Goal: Find contact information: Find contact information

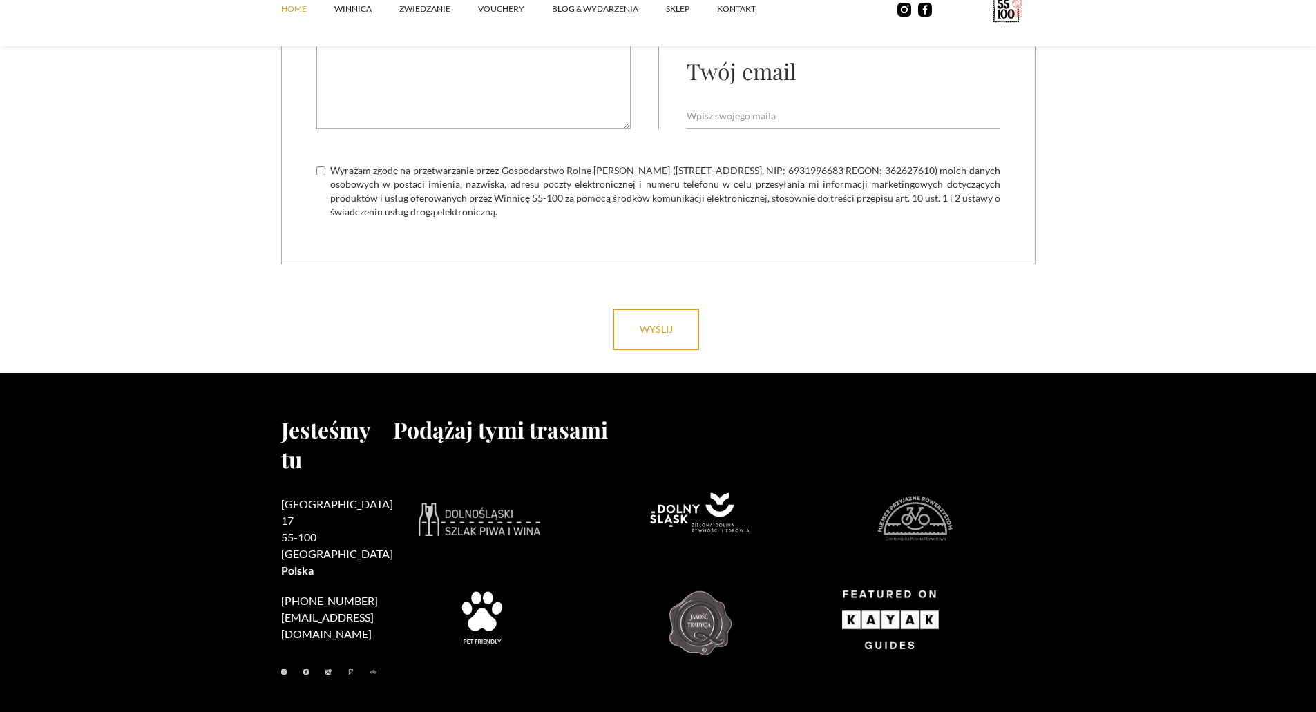
scroll to position [5462, 0]
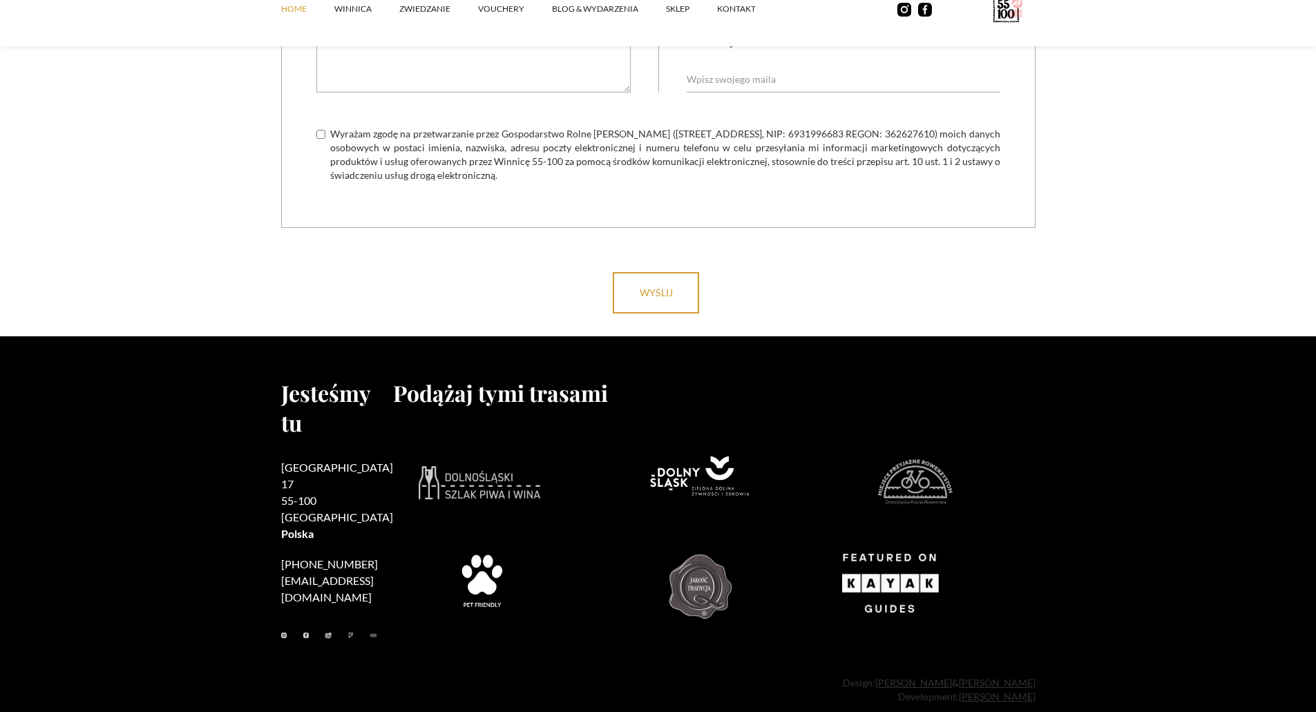
click at [281, 628] on link at bounding box center [284, 635] width 6 height 14
click at [300, 628] on ul at bounding box center [337, 635] width 112 height 14
click at [325, 633] on img at bounding box center [328, 636] width 6 height 6
click at [325, 628] on link at bounding box center [328, 635] width 6 height 14
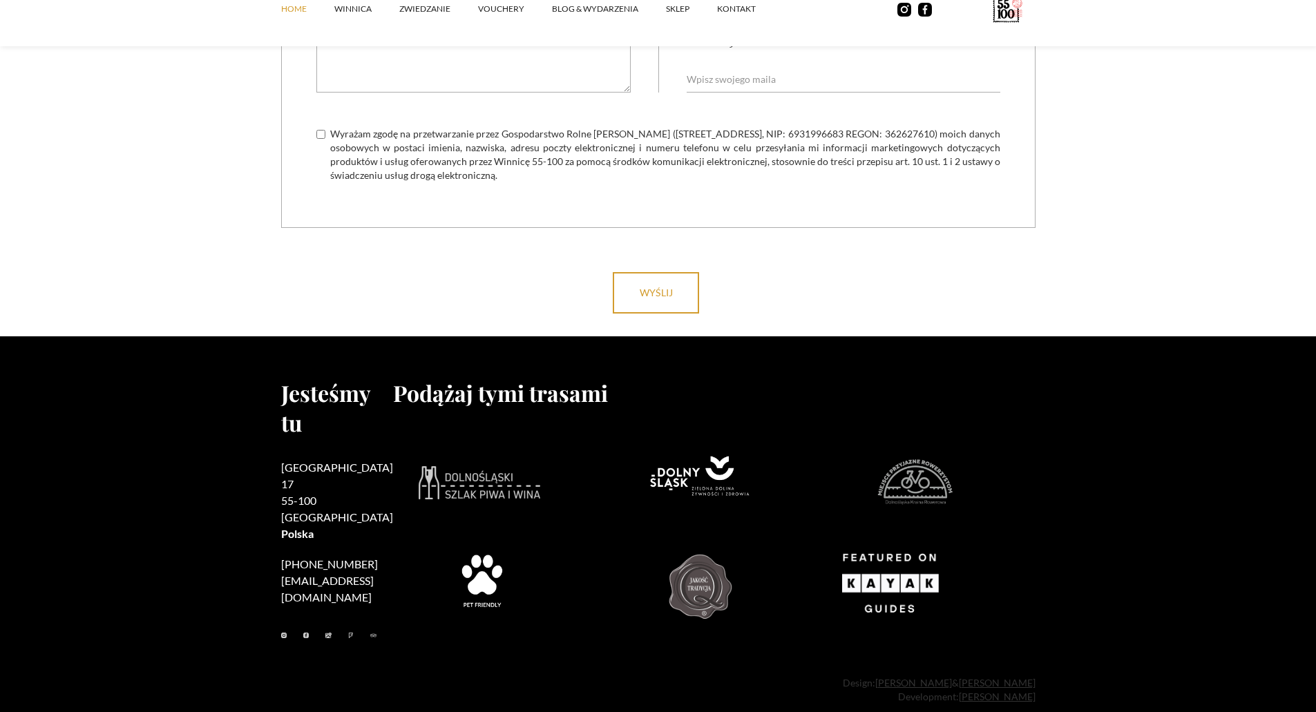
click at [303, 628] on link at bounding box center [306, 635] width 6 height 14
click at [348, 628] on link at bounding box center [351, 635] width 6 height 14
click at [370, 633] on img at bounding box center [373, 636] width 6 height 6
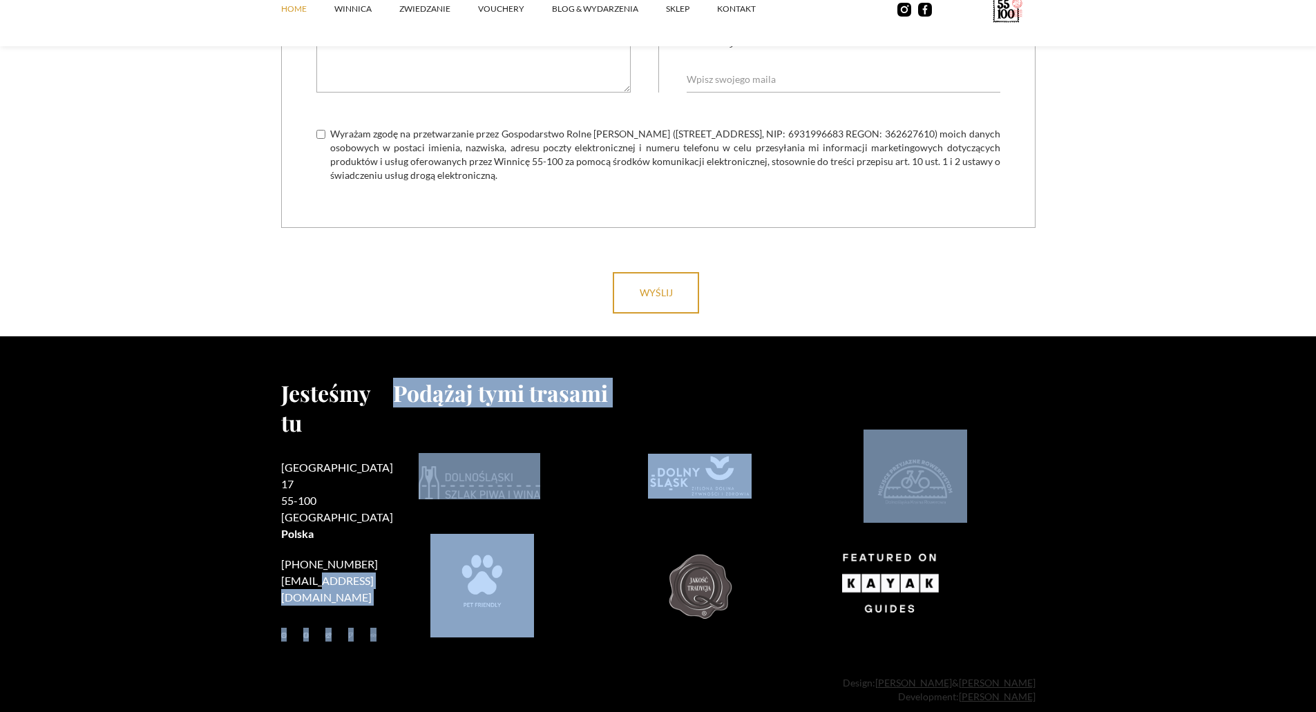
drag, startPoint x: 374, startPoint y: 540, endPoint x: 317, endPoint y: 538, distance: 56.7
click at [317, 538] on div "Jesteśmy tu [STREET_ADDRESS] [PHONE_NUMBER] [EMAIL_ADDRESS][DOMAIN_NAME] [GEOGR…" at bounding box center [658, 513] width 754 height 271
click at [302, 574] on link "[EMAIL_ADDRESS][DOMAIN_NAME]" at bounding box center [327, 589] width 93 height 30
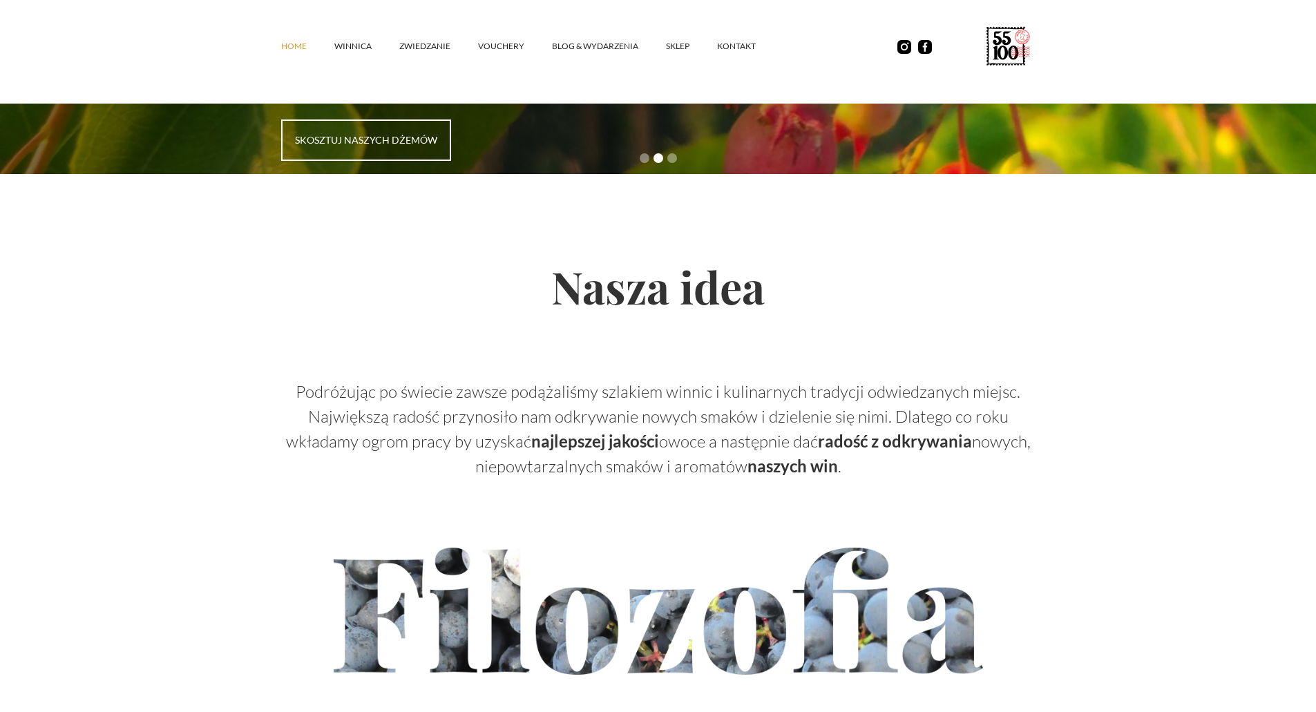
scroll to position [4219, 0]
